Goal: Information Seeking & Learning: Learn about a topic

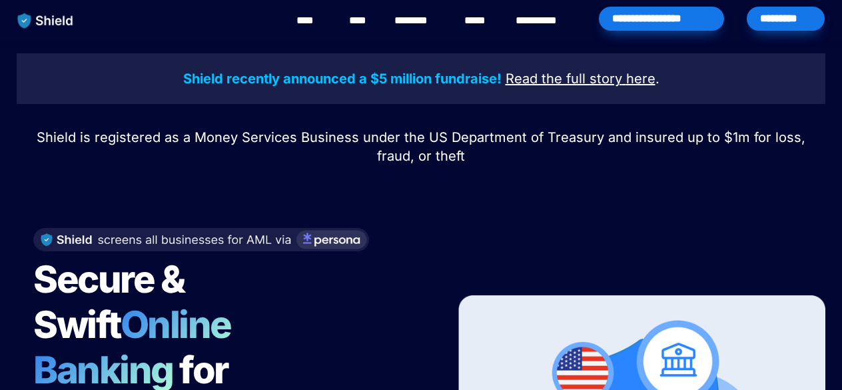
scroll to position [214, 0]
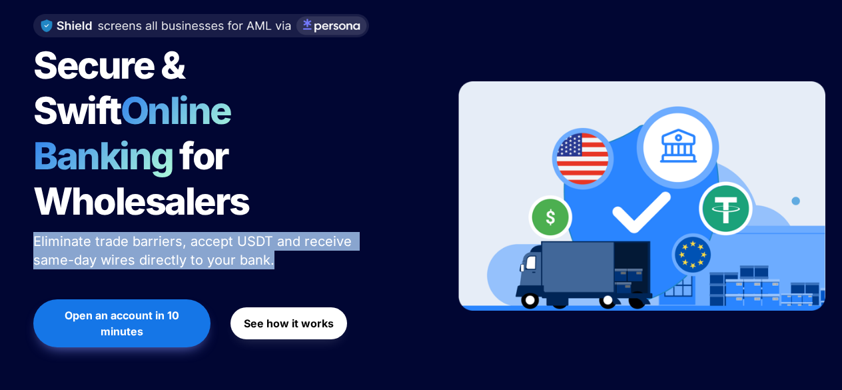
drag, startPoint x: 282, startPoint y: 204, endPoint x: 19, endPoint y: 190, distance: 264.1
click at [19, 190] on div "Secure & Swift Online Banking for Wholesalers Eliminate trade barriers, accept …" at bounding box center [227, 196] width 421 height 391
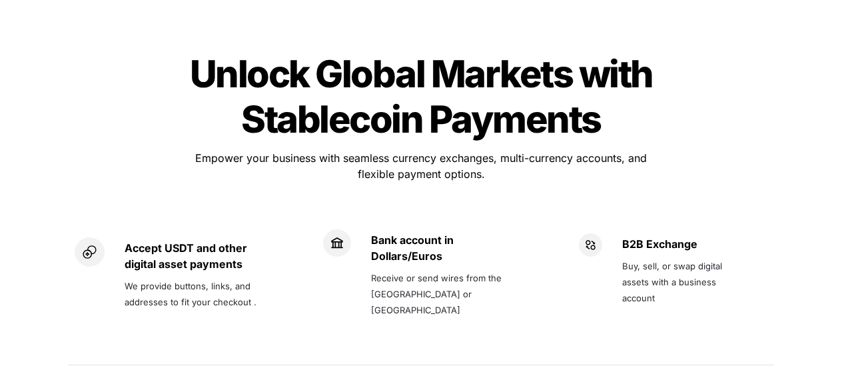
scroll to position [970, 0]
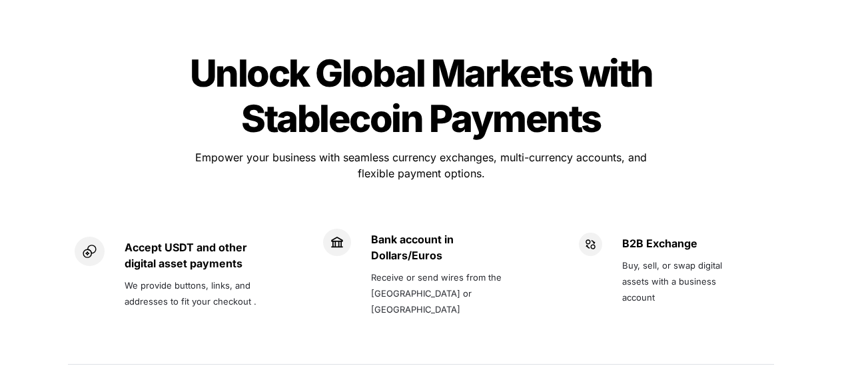
drag, startPoint x: 121, startPoint y: 194, endPoint x: 679, endPoint y: 251, distance: 560.9
click at [679, 251] on div "Accept USDT and other digital asset payments We provide buttons, links, and add…" at bounding box center [421, 280] width 706 height 149
copy div "Accept USDT and other digital asset payments We provide buttons, links, and add…"
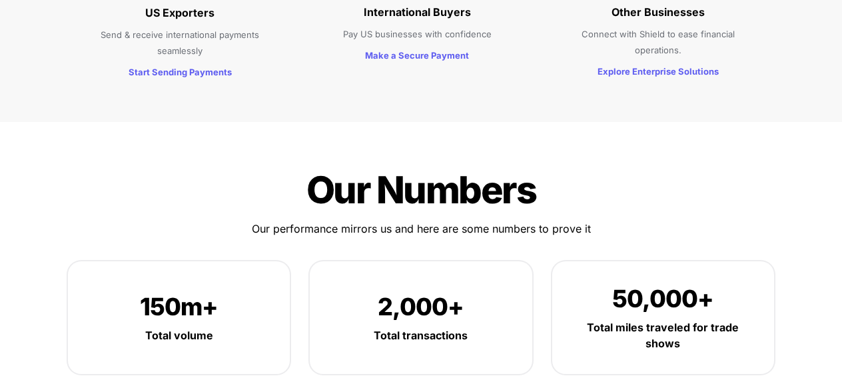
scroll to position [1651, 0]
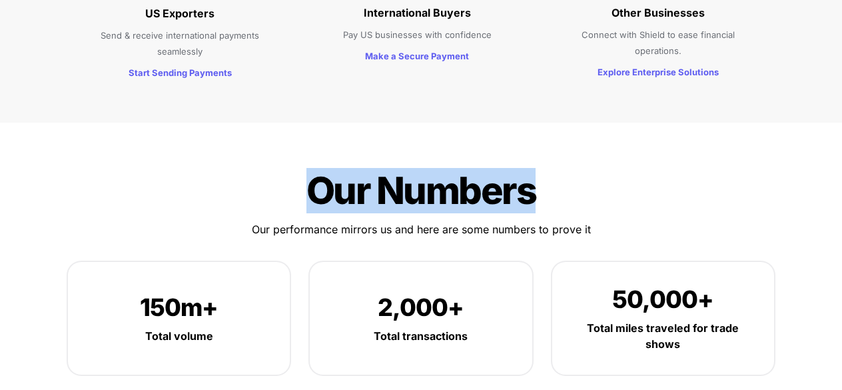
drag, startPoint x: 306, startPoint y: 136, endPoint x: 591, endPoint y: 144, distance: 285.1
click at [591, 162] on h1 "Our Numbers" at bounding box center [421, 190] width 400 height 56
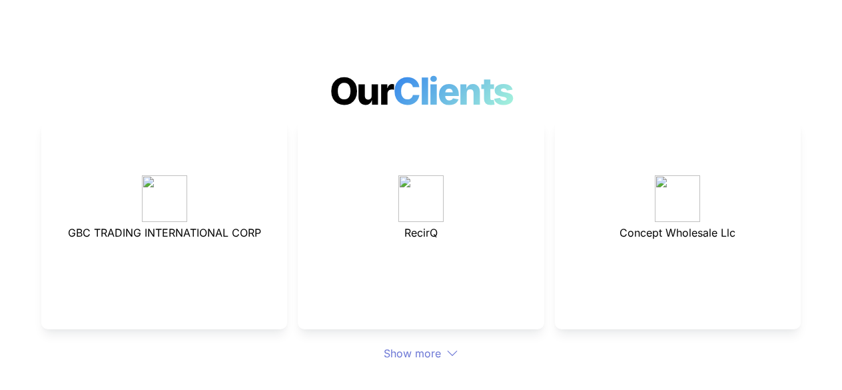
scroll to position [3631, 0]
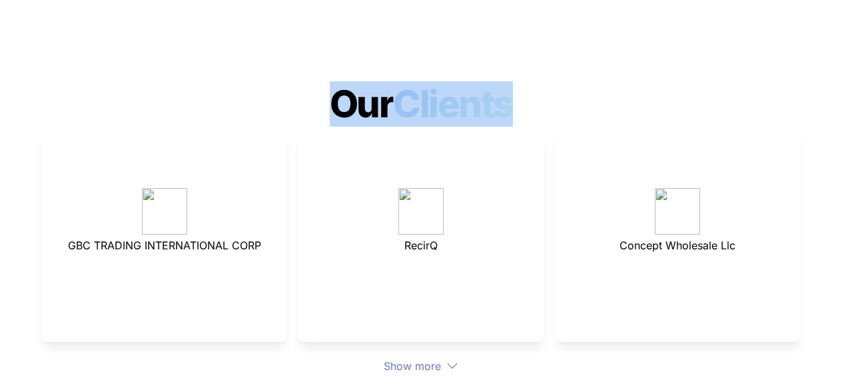
drag, startPoint x: 320, startPoint y: 51, endPoint x: 457, endPoint y: 51, distance: 136.5
click at [522, 76] on h1 "Our Clients" at bounding box center [421, 104] width 842 height 56
click at [425, 304] on div "GBC TRADING INTERNATIONAL CORP RecirQ Concept Wholesale Llc Show more" at bounding box center [420, 253] width 759 height 242
click at [429, 358] on div "Show more" at bounding box center [420, 366] width 759 height 16
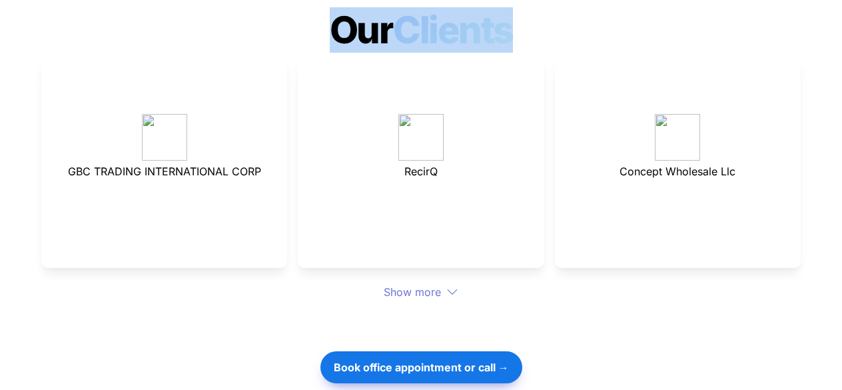
scroll to position [3706, 0]
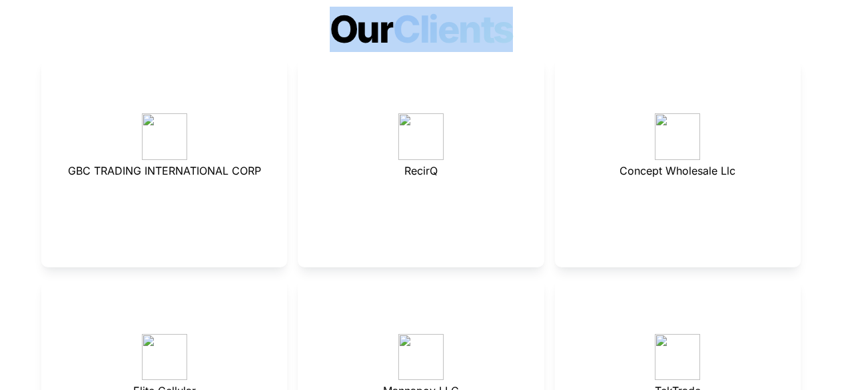
click at [420, 278] on div "Mannapov LLC" at bounding box center [421, 383] width 246 height 210
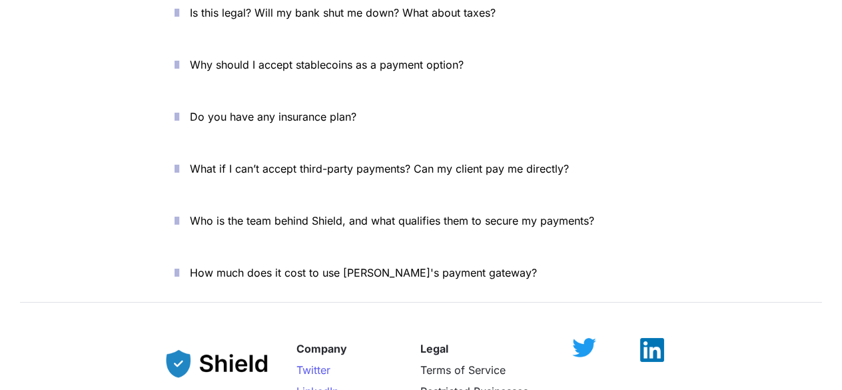
scroll to position [5254, 0]
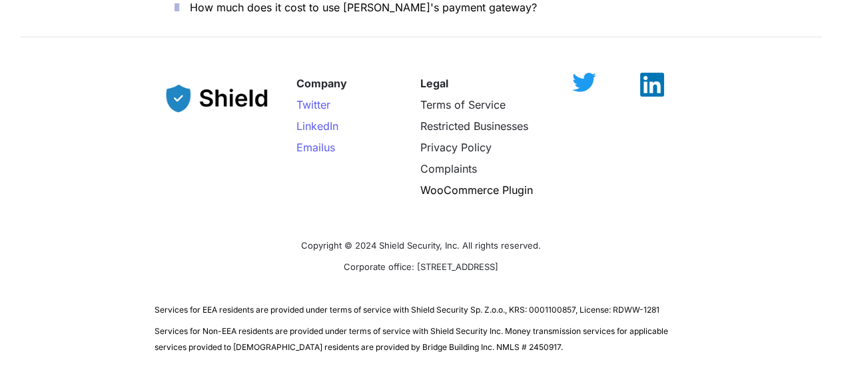
drag, startPoint x: 536, startPoint y: 218, endPoint x: 329, endPoint y: 220, distance: 207.1
click at [329, 255] on p "Corporate office: [STREET_ADDRESS]" at bounding box center [420, 265] width 533 height 21
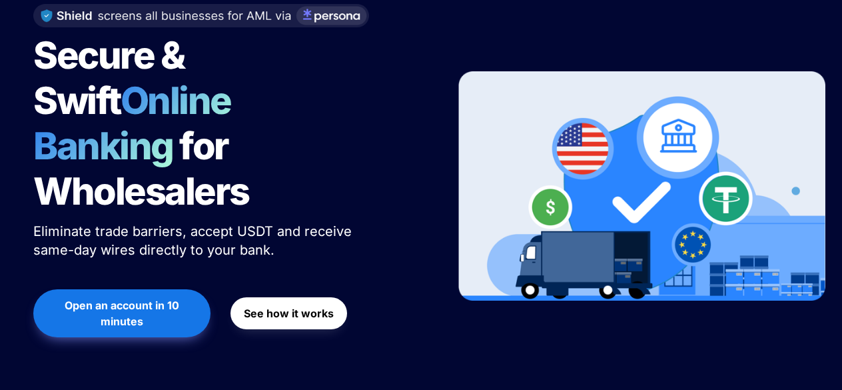
scroll to position [224, 0]
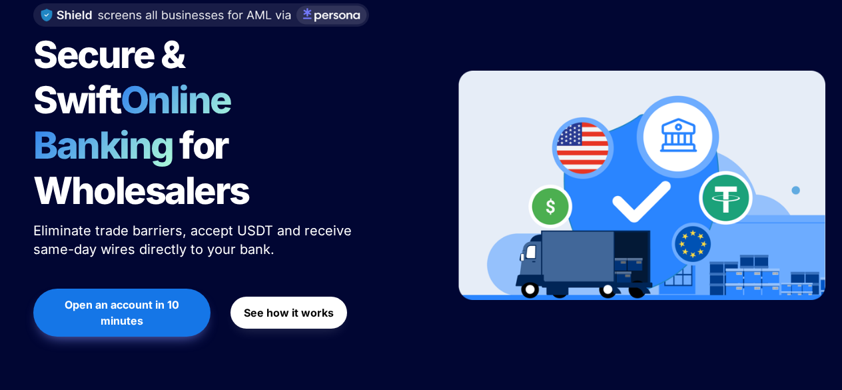
click at [278, 296] on button "See how it works" at bounding box center [288, 312] width 117 height 32
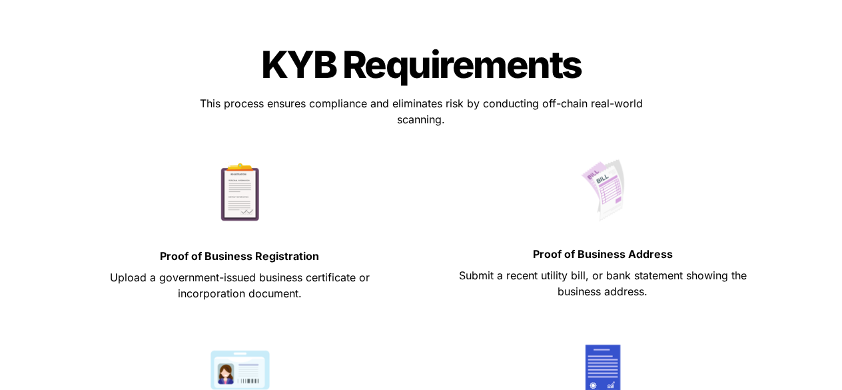
scroll to position [591, 0]
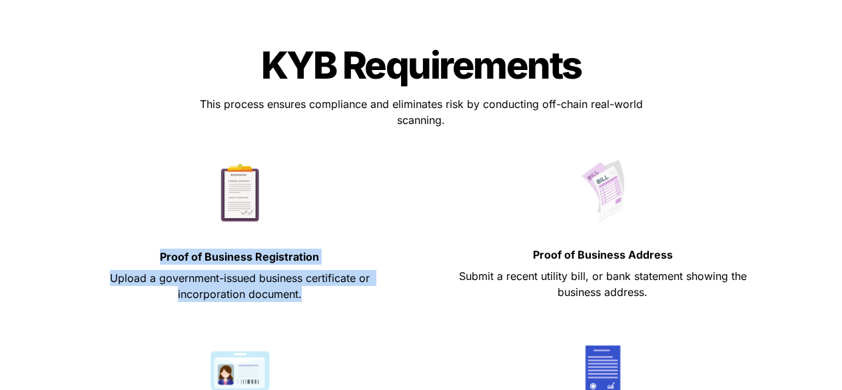
drag, startPoint x: 164, startPoint y: 255, endPoint x: 320, endPoint y: 290, distance: 159.8
click at [320, 290] on div "Proof of Business Registration Upload a government-issued business certificate …" at bounding box center [239, 242] width 343 height 180
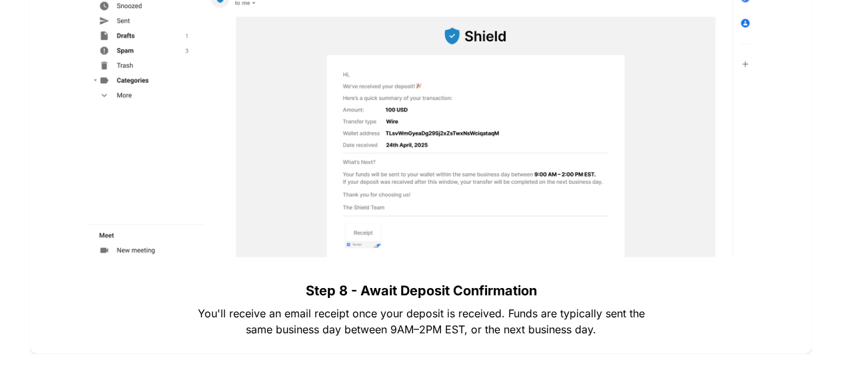
scroll to position [4966, 0]
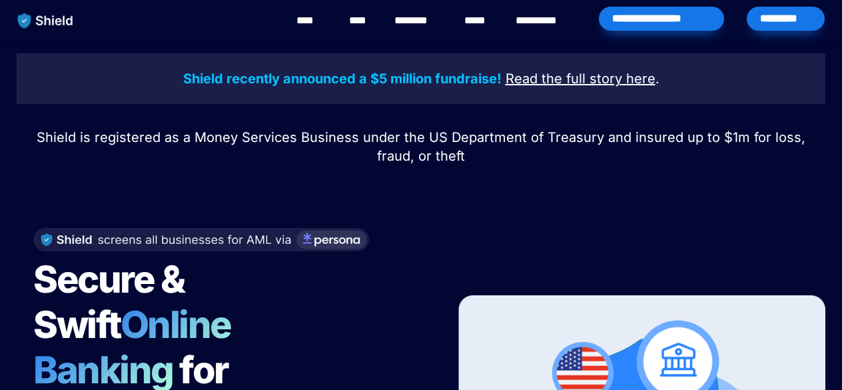
scroll to position [2638, 0]
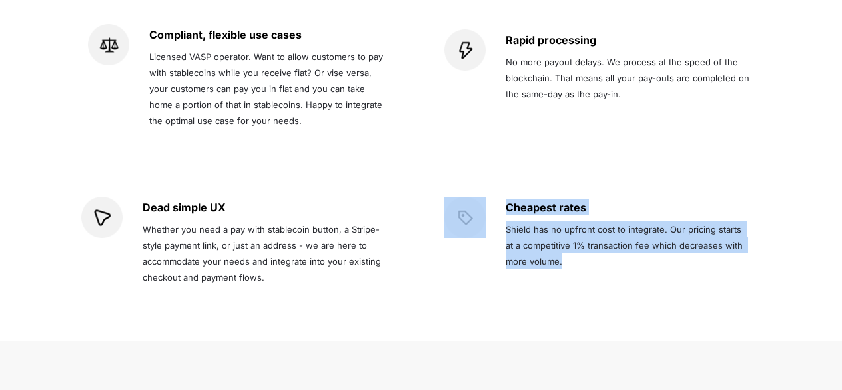
drag, startPoint x: 571, startPoint y: 214, endPoint x: 475, endPoint y: 156, distance: 111.5
click at [475, 196] on div "Cheapest rates Shield has no upfront cost to integrate. Our pricing starts at a…" at bounding box center [602, 233] width 316 height 75
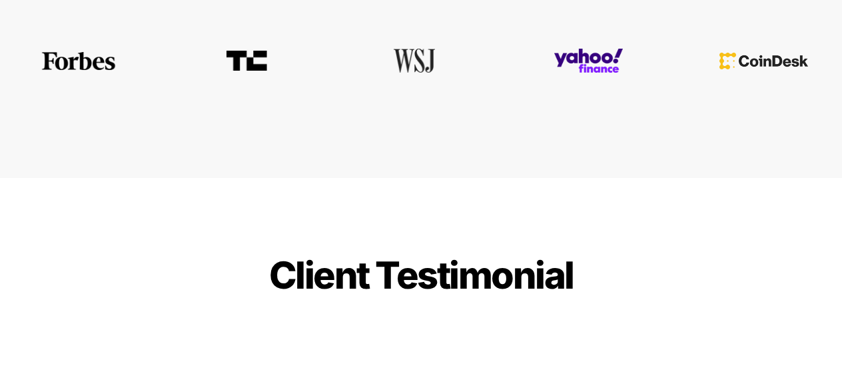
scroll to position [3134, 0]
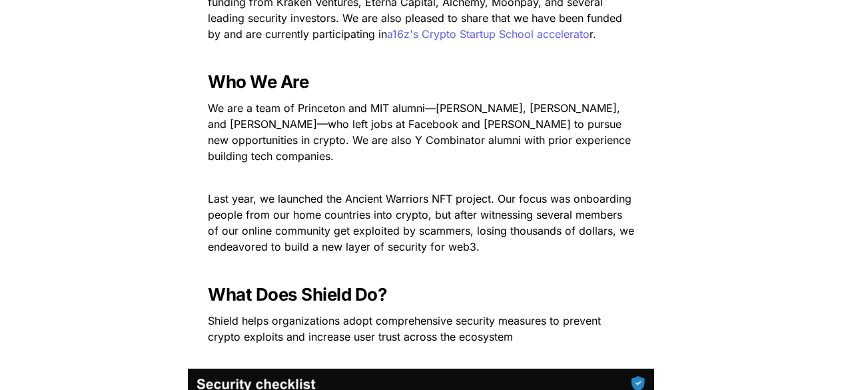
scroll to position [634, 0]
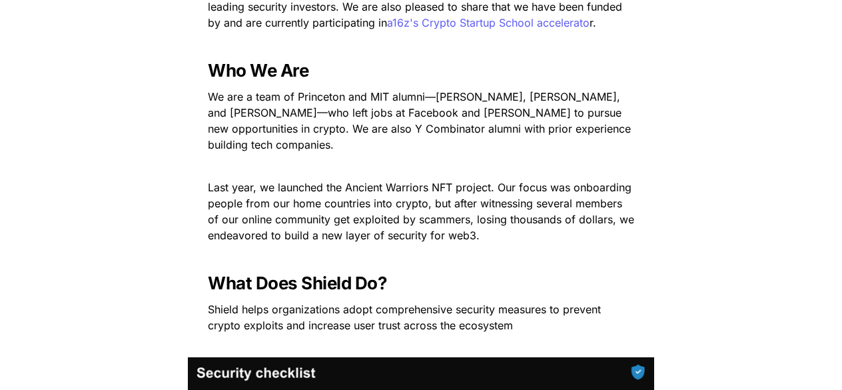
click at [467, 287] on h3 "What Does Shield Do?" at bounding box center [421, 282] width 466 height 31
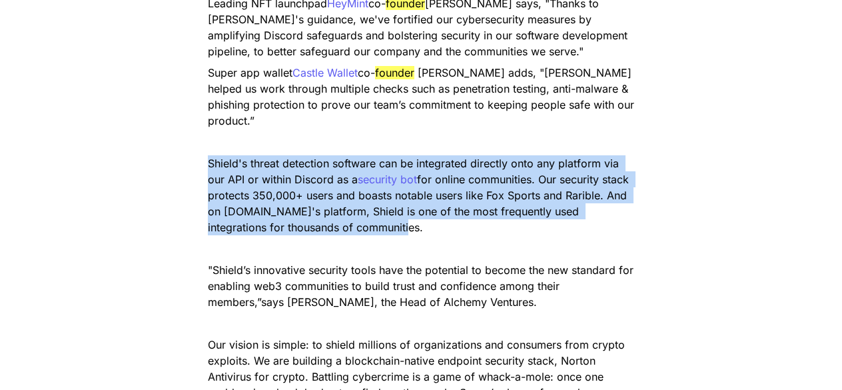
drag, startPoint x: 365, startPoint y: 224, endPoint x: 206, endPoint y: 162, distance: 170.1
click at [206, 162] on p "Shield's threat detection software can be integrated directly onto any platform…" at bounding box center [421, 194] width 466 height 85
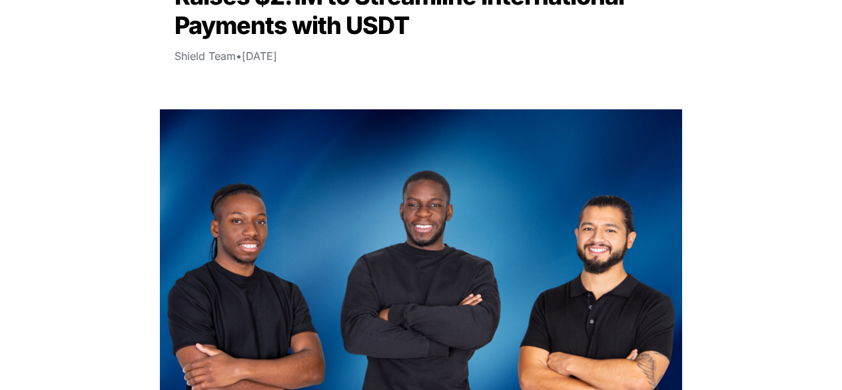
scroll to position [0, 0]
